Goal: Task Accomplishment & Management: Manage account settings

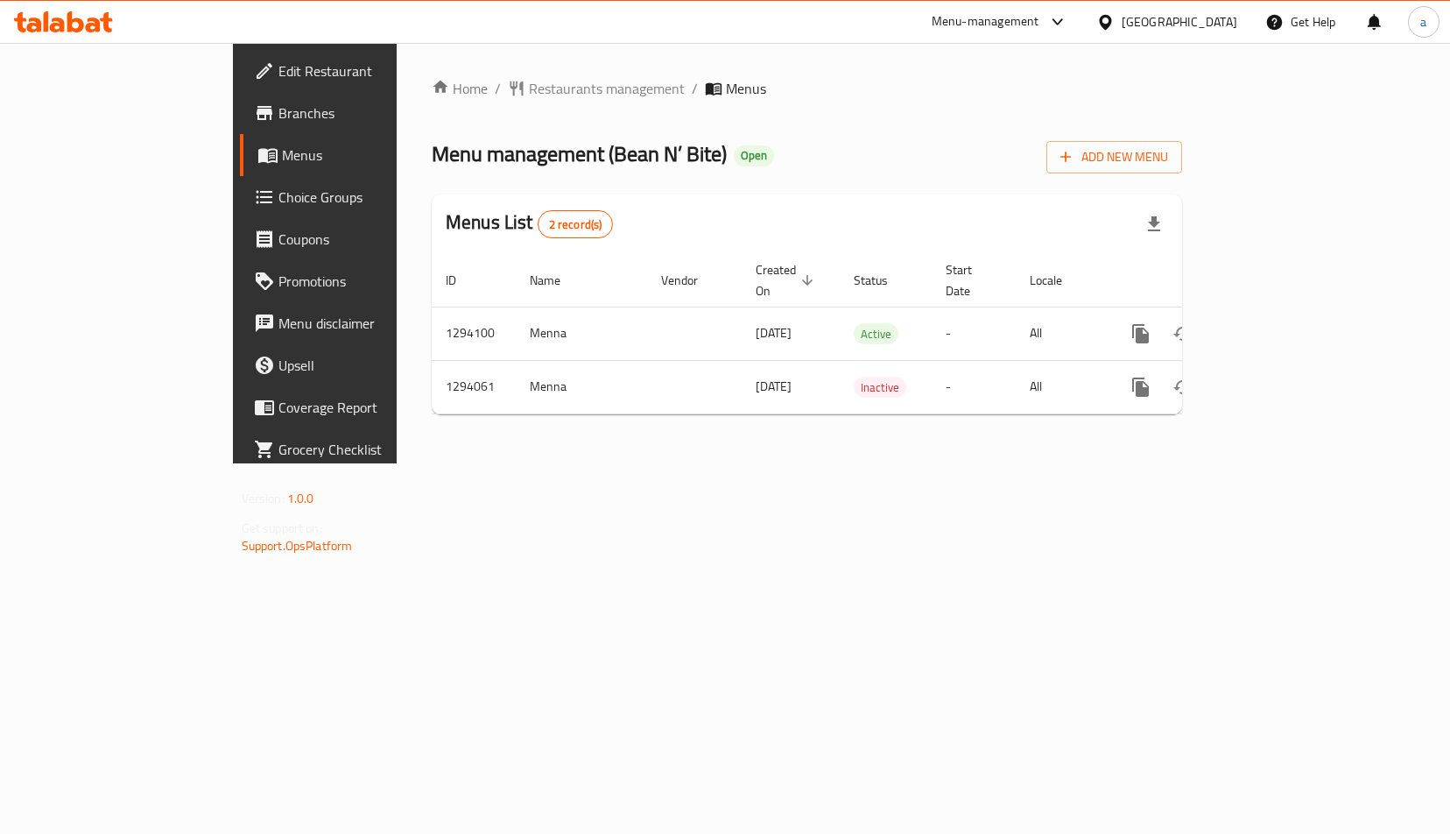
click at [279, 187] on span "Choice Groups" at bounding box center [370, 197] width 183 height 21
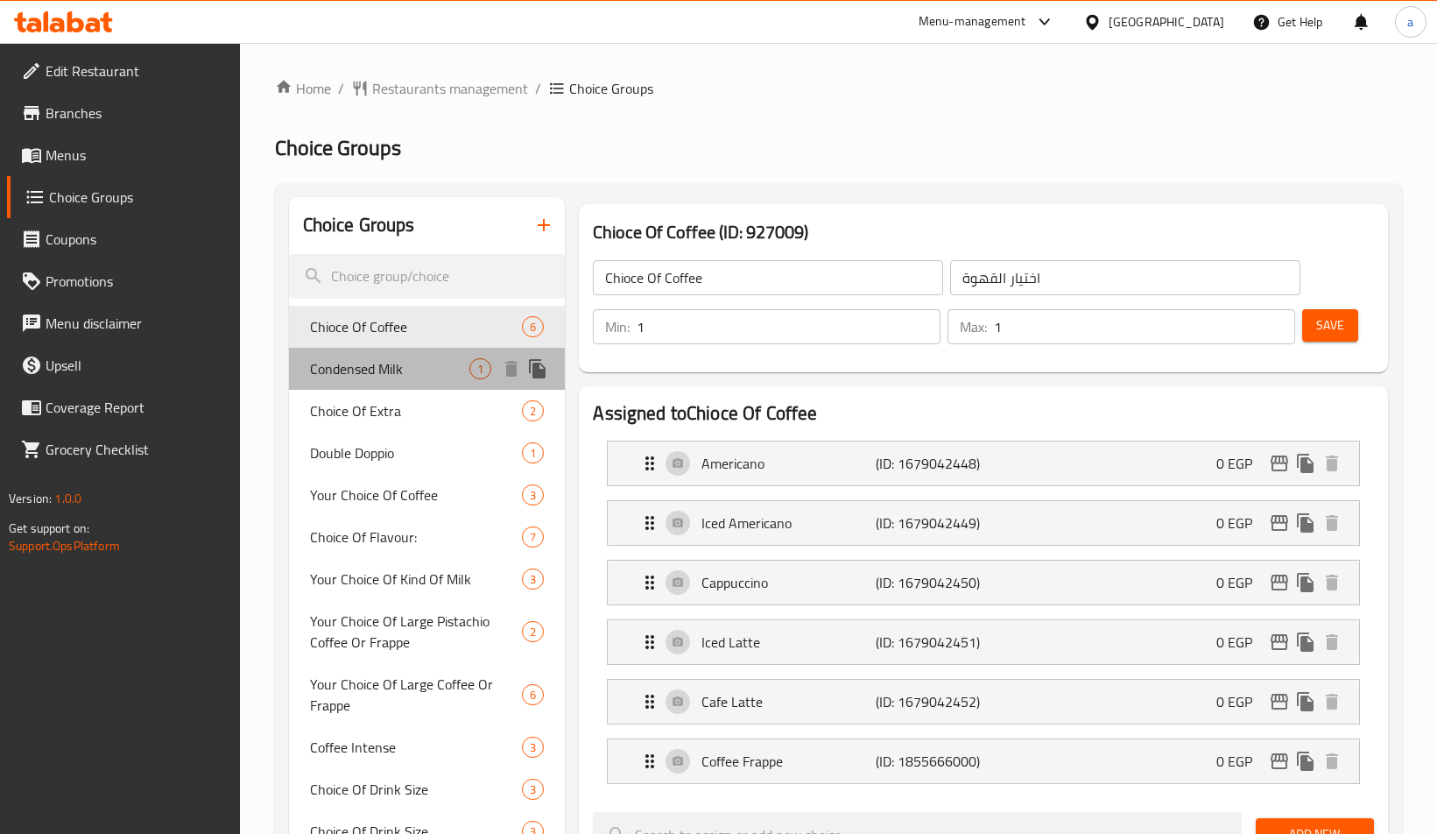
click at [409, 359] on span "Condensed Milk" at bounding box center [390, 368] width 160 height 21
type input "Condensed Milk"
type input "حليب مكثف"
type input "0"
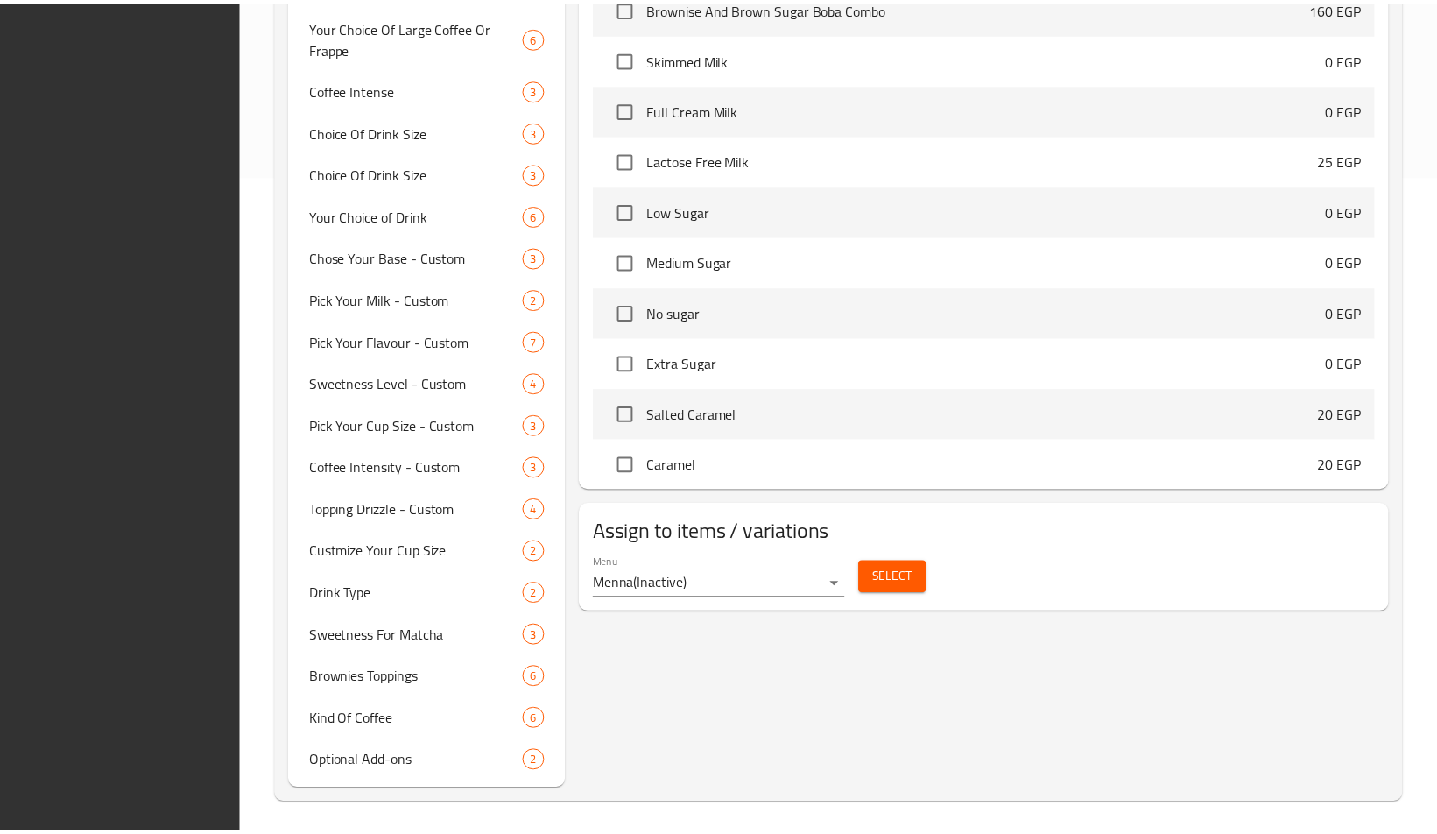
scroll to position [663, 0]
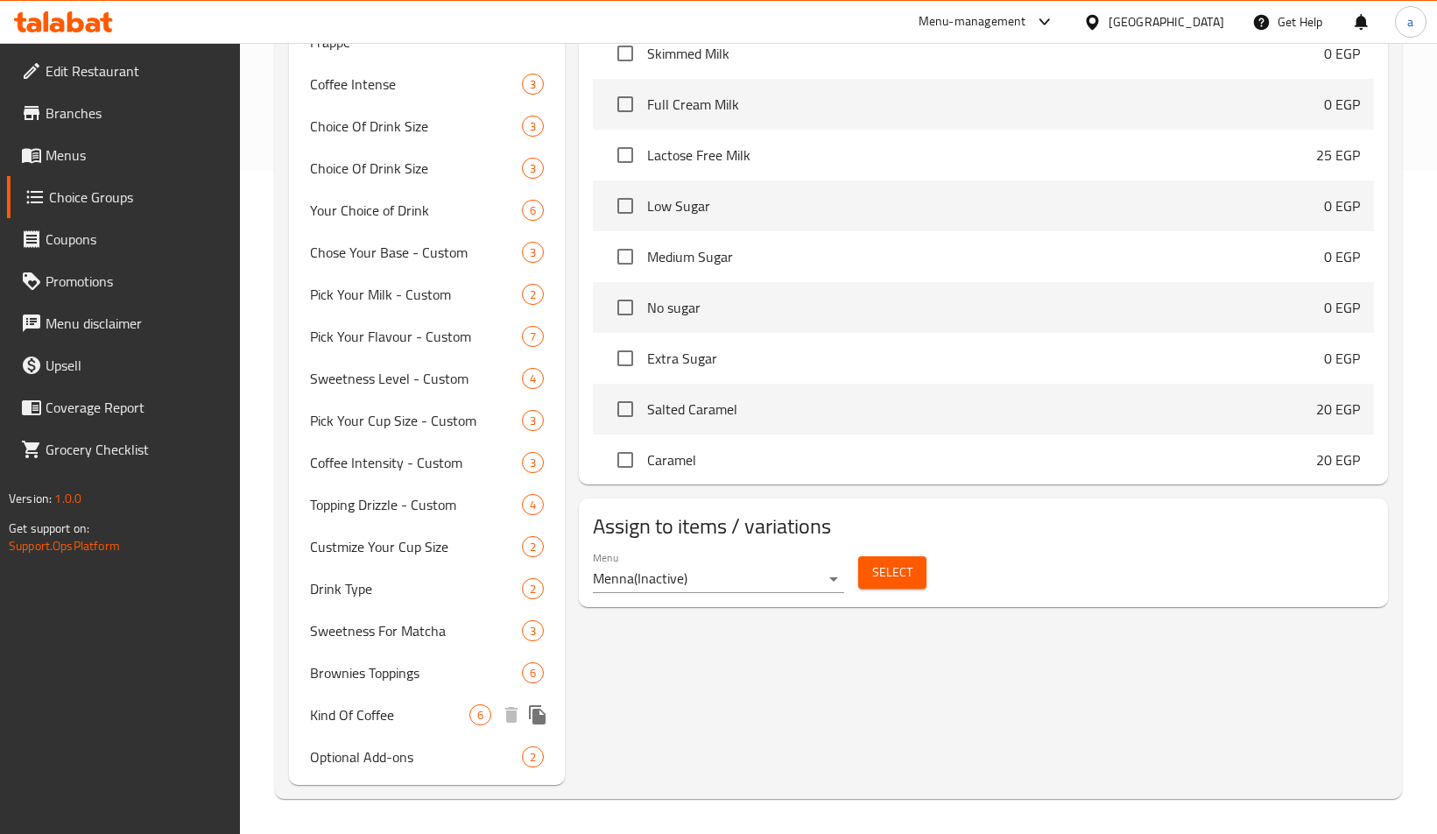
click at [348, 709] on span "Kind Of Coffee" at bounding box center [390, 714] width 160 height 21
type input "Kind Of Coffee"
type input "نوع القهوه"
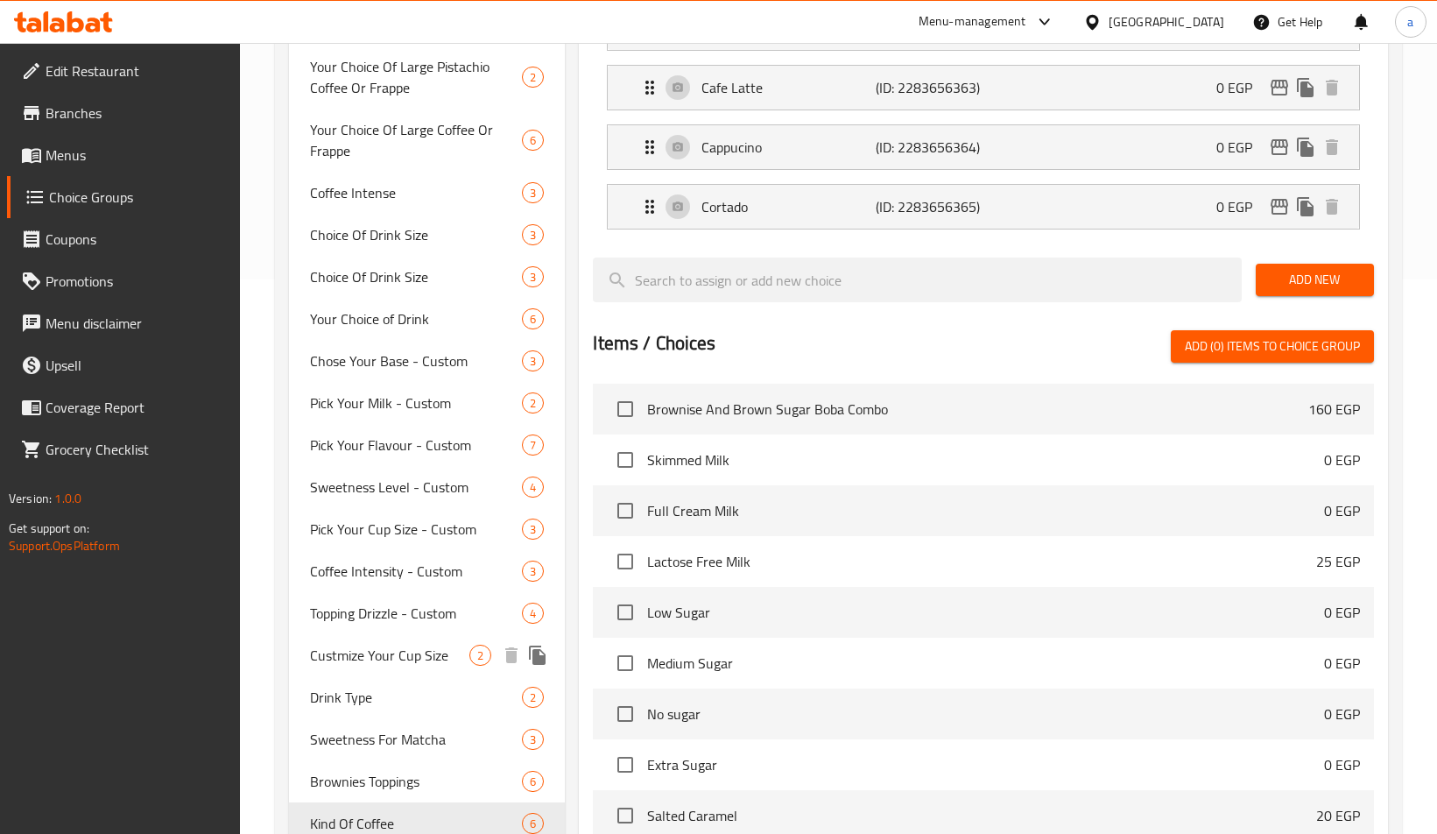
scroll to position [527, 0]
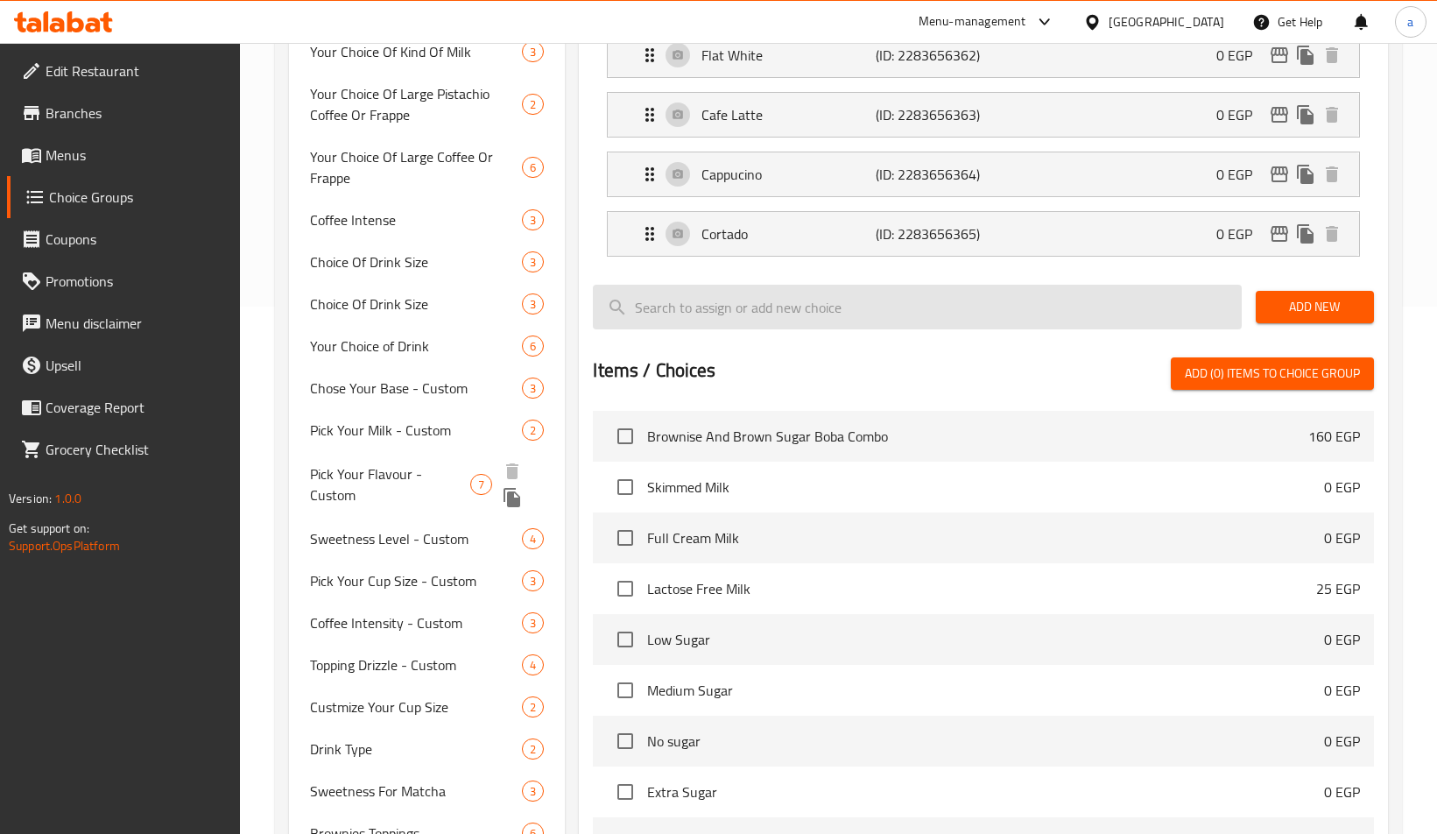
drag, startPoint x: 362, startPoint y: 475, endPoint x: 658, endPoint y: 351, distance: 320.8
click at [362, 475] on span "Pick Your Flavour - Custom" at bounding box center [390, 484] width 160 height 42
type input "Pick Your Flavour - Custom"
type input "[PERSON_NAME] - حسب الطلب"
type input "1"
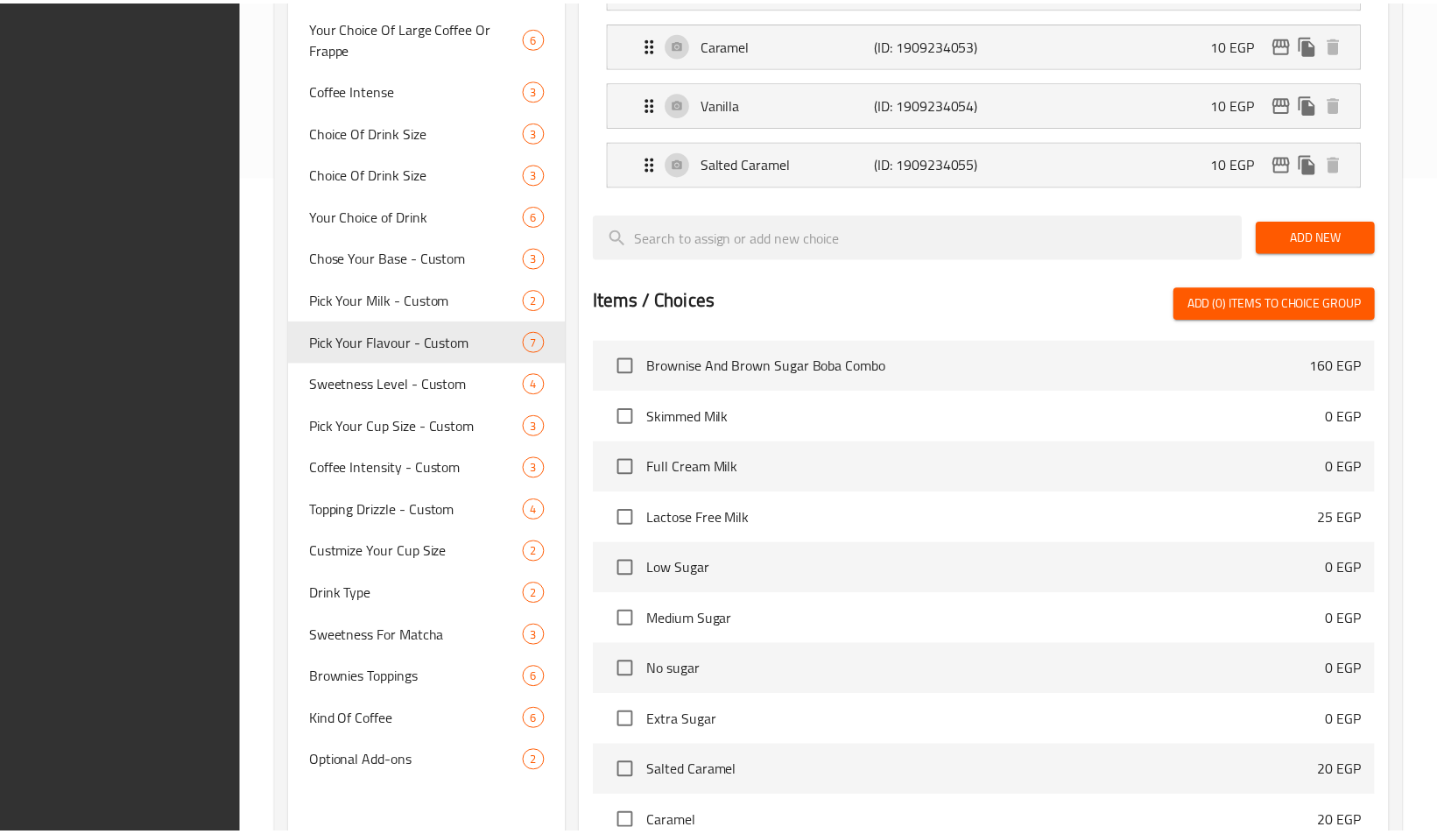
scroll to position [850, 0]
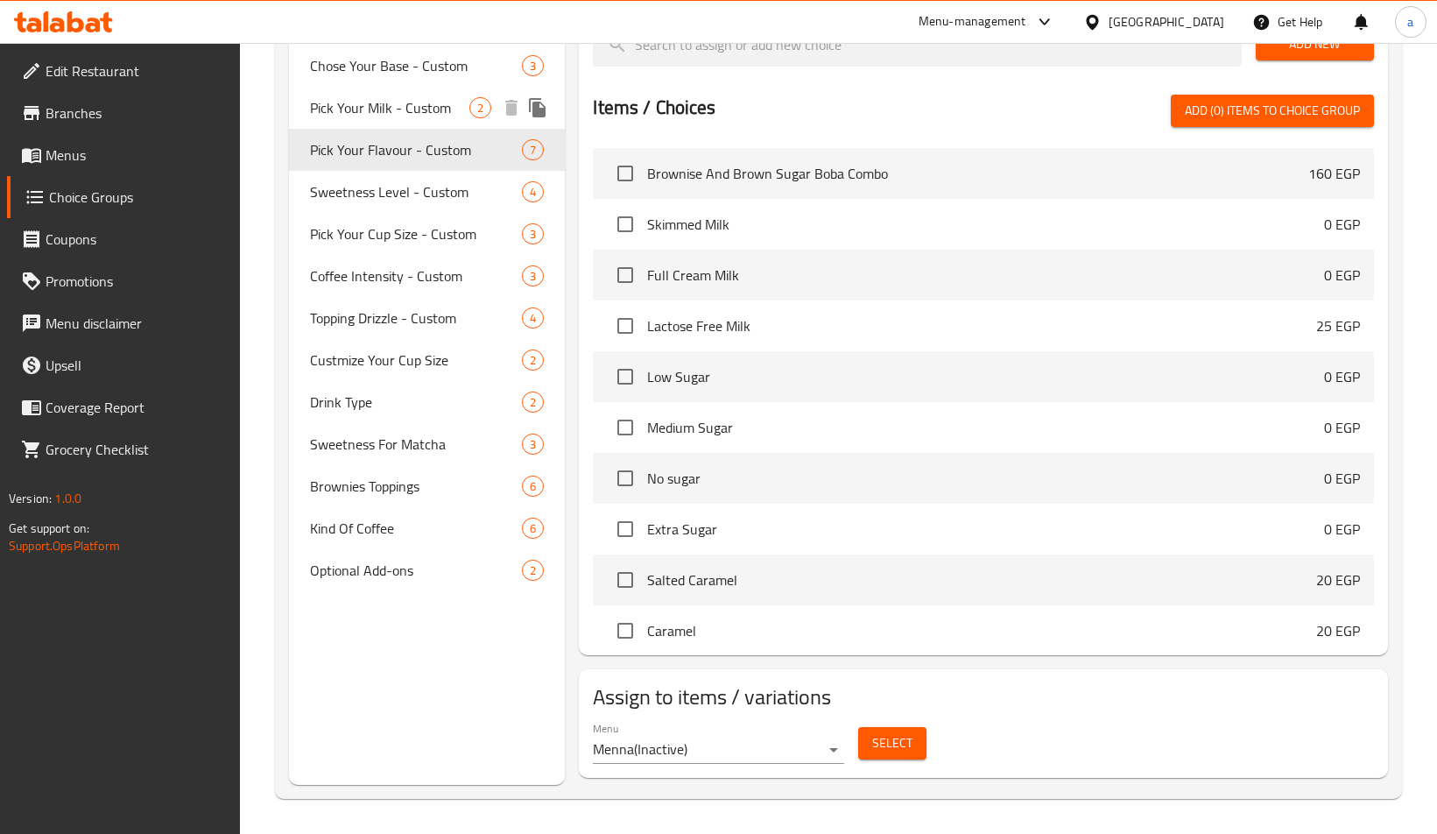
click at [396, 118] on span "Pick Your Milk - Custom" at bounding box center [390, 107] width 160 height 21
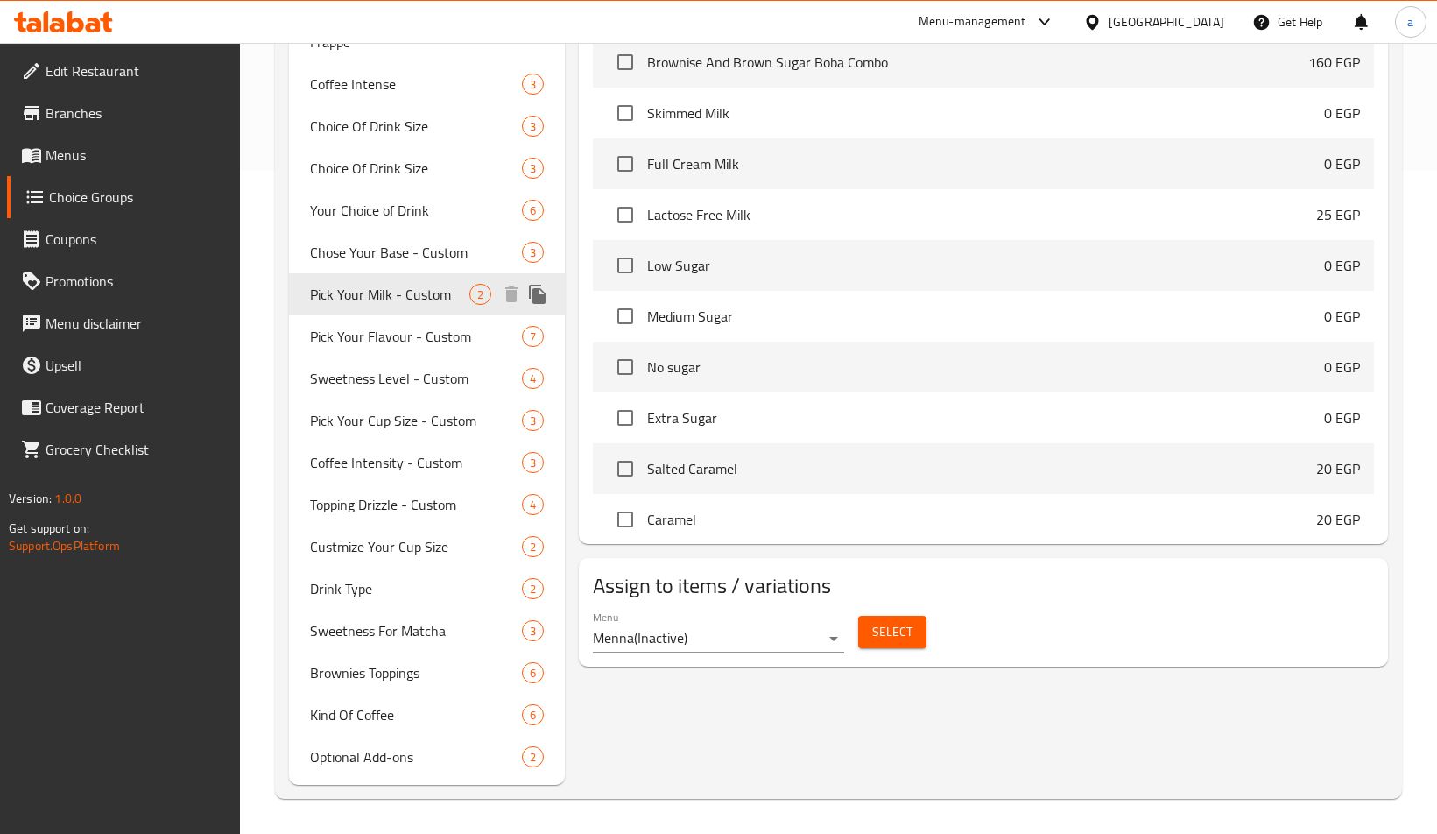
type input "Pick Your Milk - Custom"
type input "[PERSON_NAME] - مخصص"
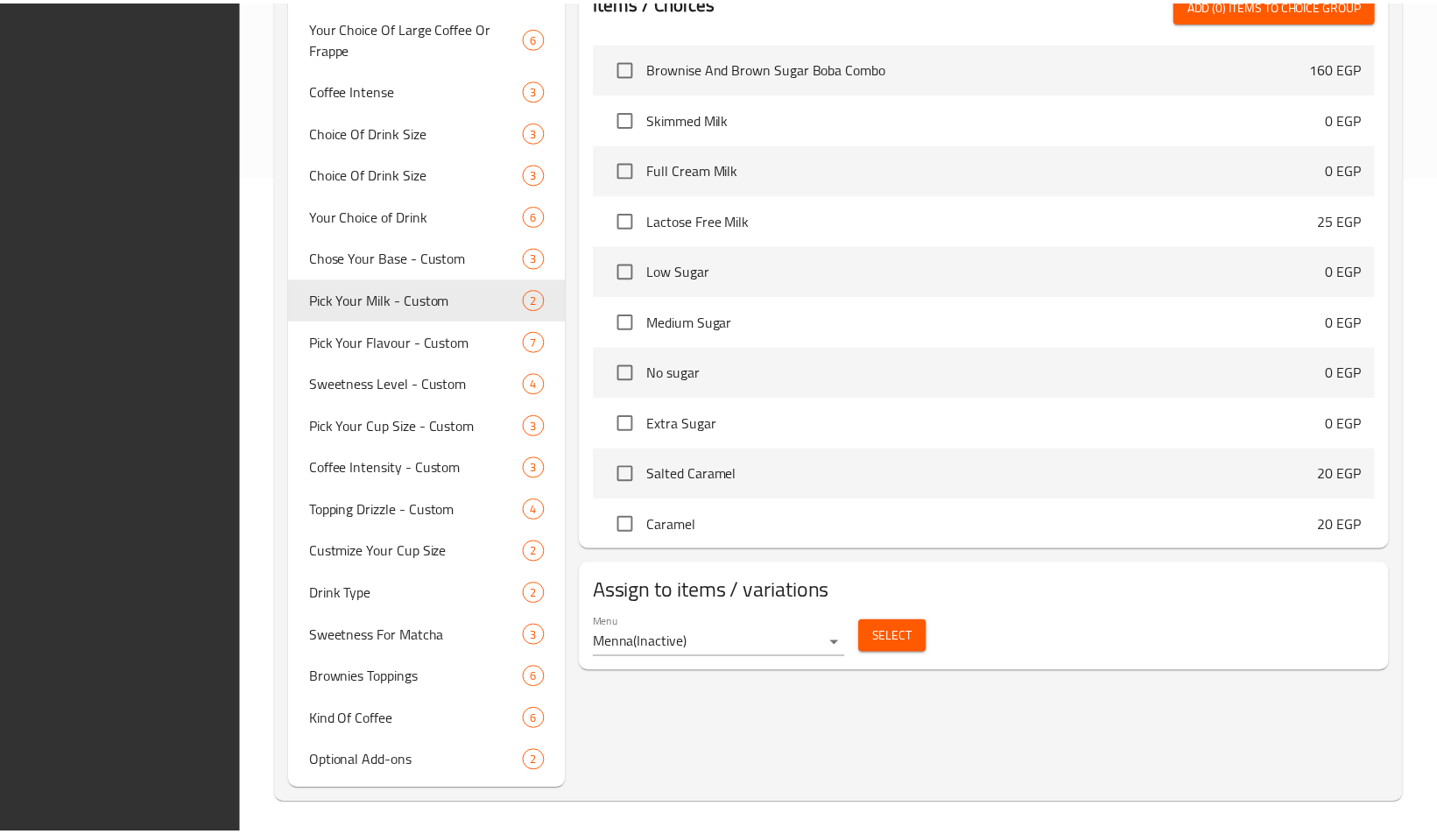
scroll to position [663, 0]
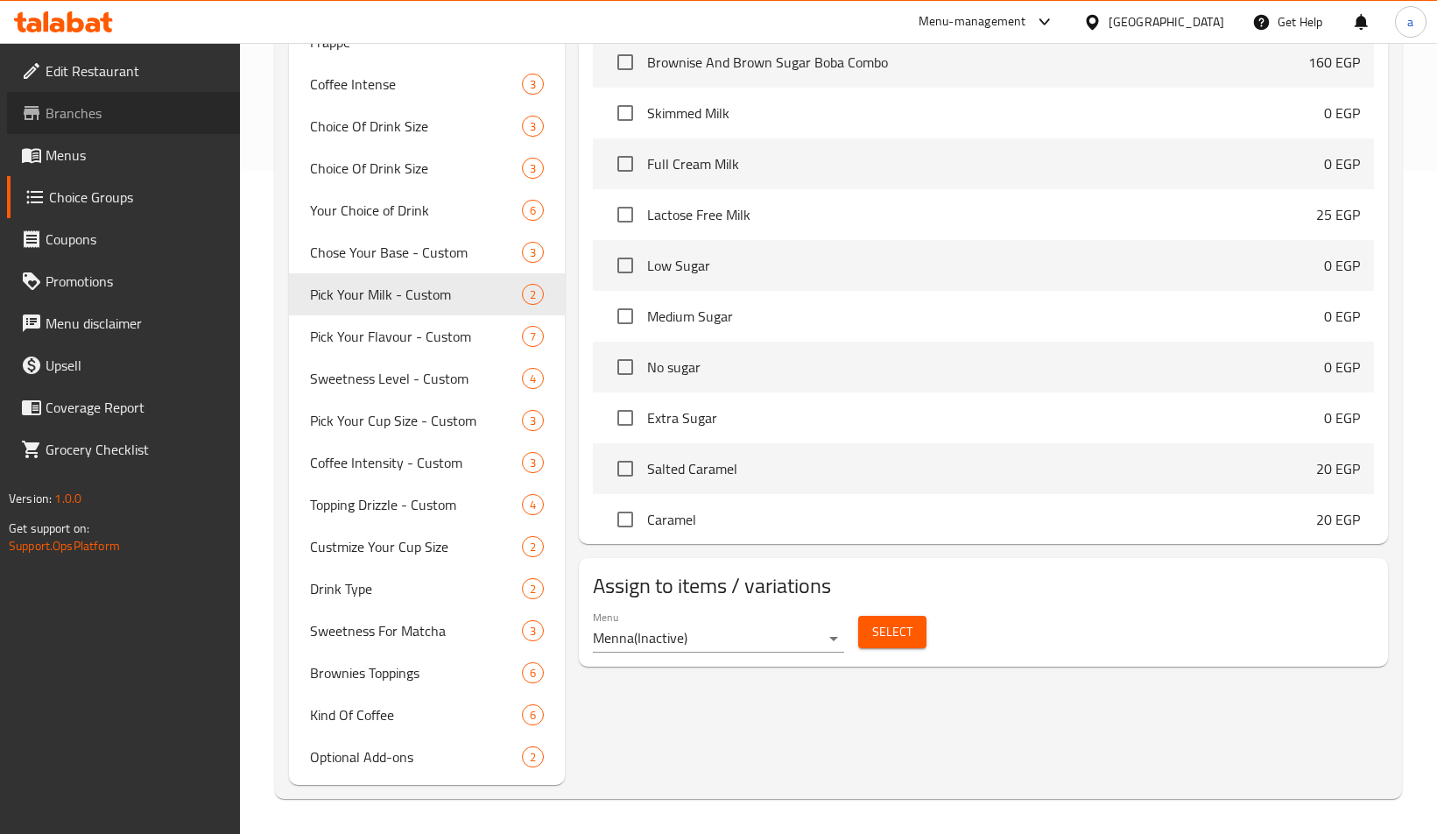
click at [74, 116] on span "Branches" at bounding box center [136, 112] width 180 height 21
